Goal: Share content

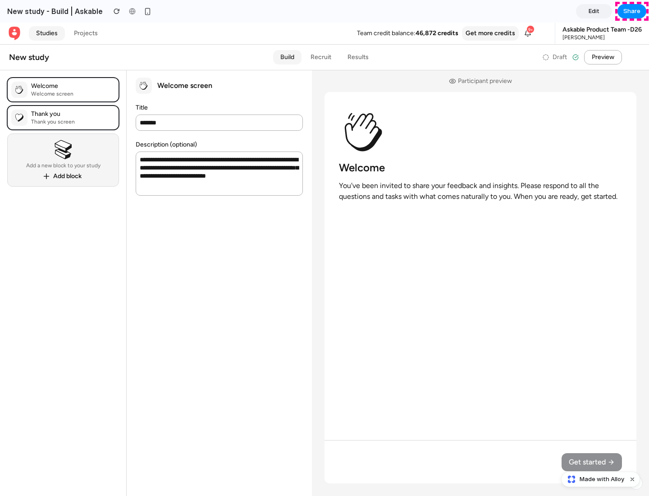
click at [632, 11] on span "Share" at bounding box center [632, 11] width 17 height 9
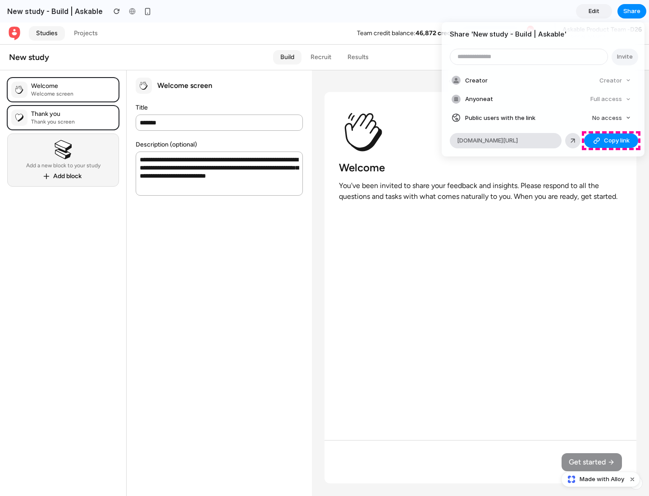
click at [612, 141] on span "Copy link" at bounding box center [617, 140] width 26 height 9
click at [602, 479] on div "Share ' New study - Build | Askable ' Invite Creator Creator Anyone at Full acc…" at bounding box center [324, 248] width 649 height 496
